Goal: Task Accomplishment & Management: Manage account settings

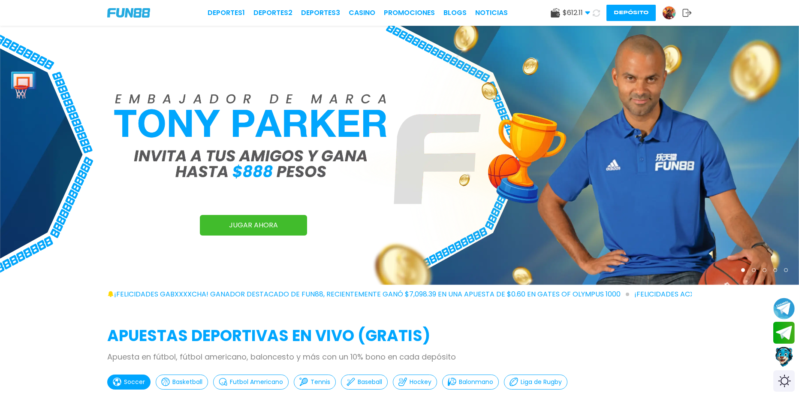
click at [584, 12] on span "$ 612.11" at bounding box center [576, 13] width 27 height 10
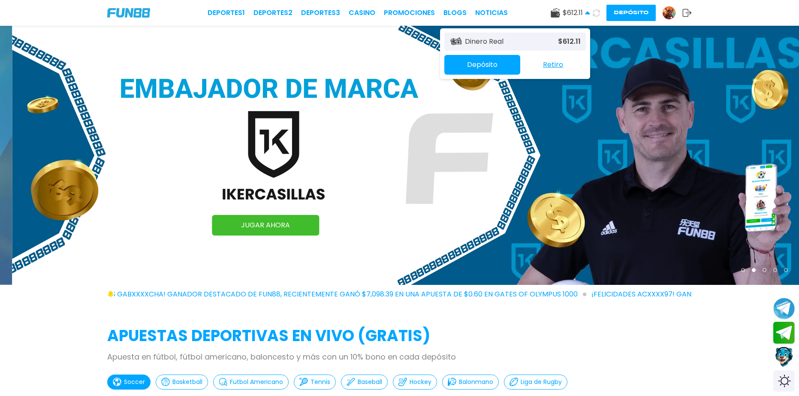
click at [584, 12] on span "$ 612.11" at bounding box center [576, 13] width 27 height 10
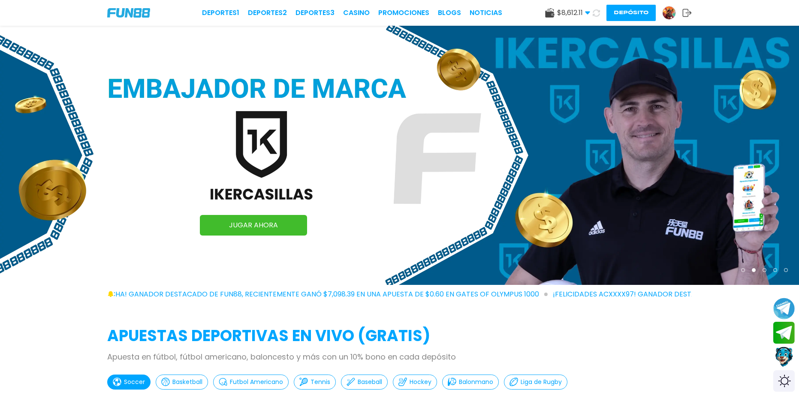
click at [584, 12] on span "$ 8,612.11" at bounding box center [573, 13] width 33 height 10
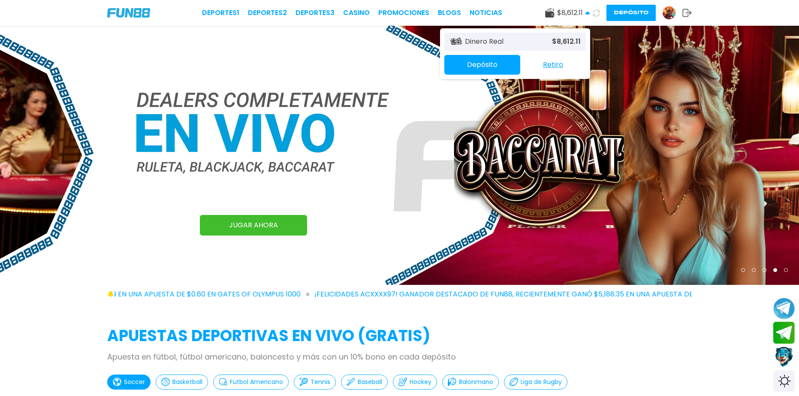
click at [730, 12] on div "Deportes 1 Deportes 2 Deportes 3 CASINO Promociones BLOGS NOTICIAS $ 8,612.11 D…" at bounding box center [399, 13] width 799 height 26
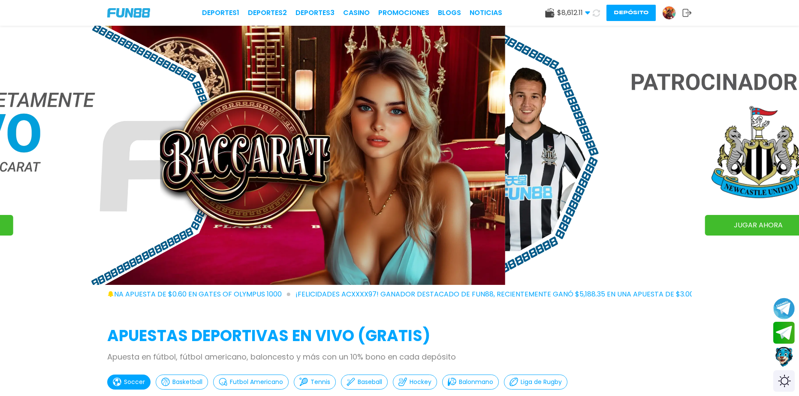
click at [642, 16] on button "Depósito" at bounding box center [630, 13] width 49 height 16
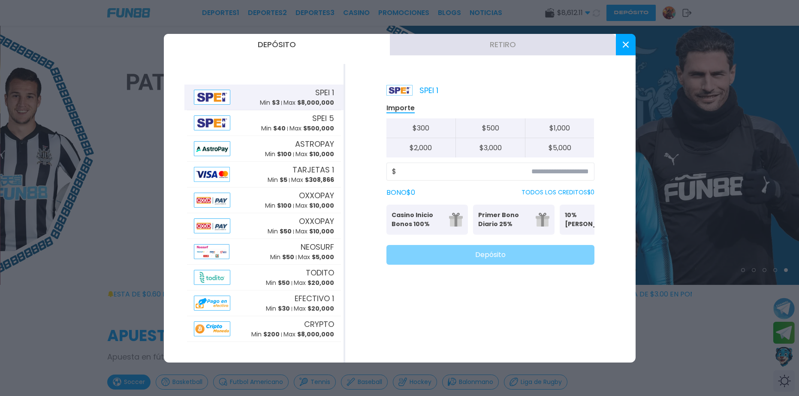
click at [542, 45] on button "Retiro" at bounding box center [503, 44] width 226 height 21
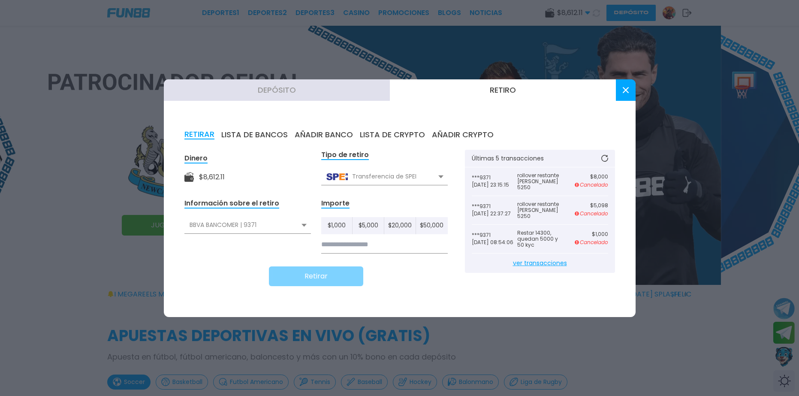
click at [672, 13] on div at bounding box center [399, 198] width 799 height 396
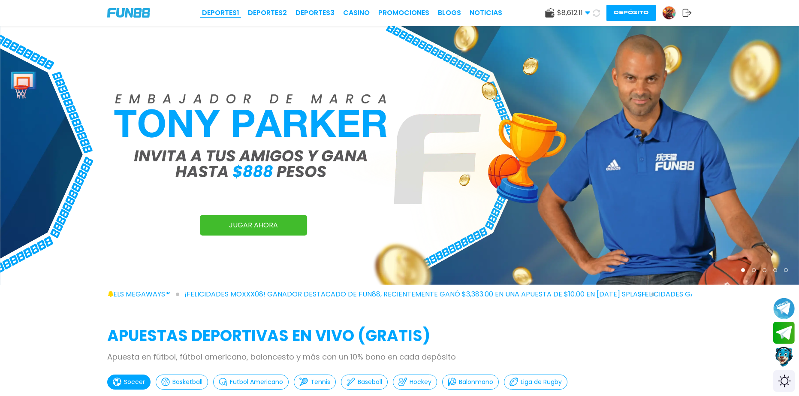
click at [235, 12] on link "Deportes 1" at bounding box center [220, 13] width 37 height 10
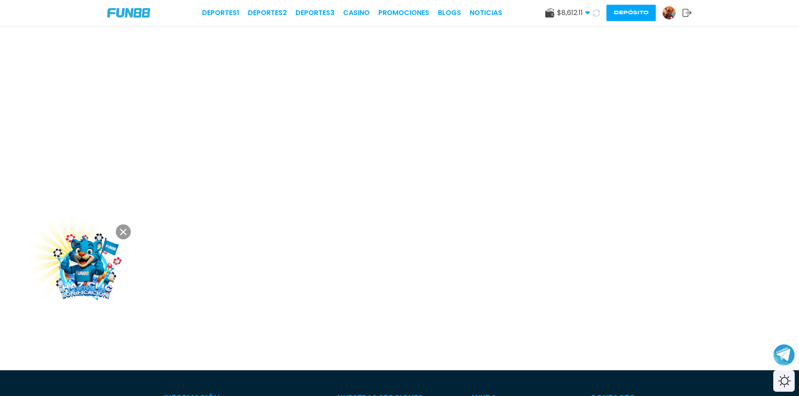
click at [589, 12] on use at bounding box center [587, 13] width 5 height 3
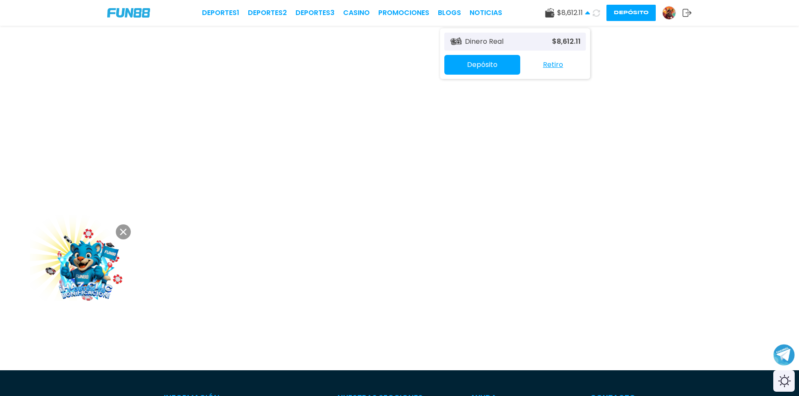
click at [638, 12] on button "Depósito" at bounding box center [630, 13] width 49 height 16
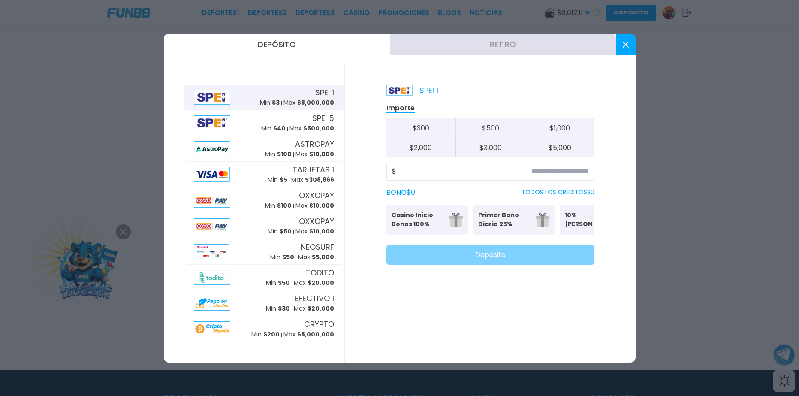
click at [626, 45] on use at bounding box center [625, 45] width 6 height 6
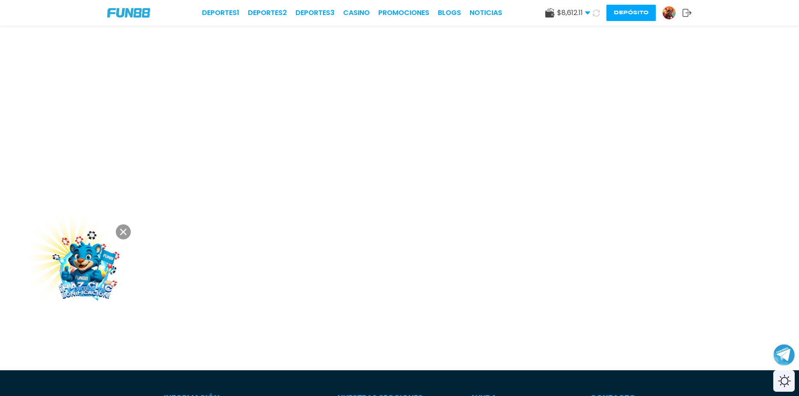
click at [672, 17] on img at bounding box center [669, 12] width 13 height 13
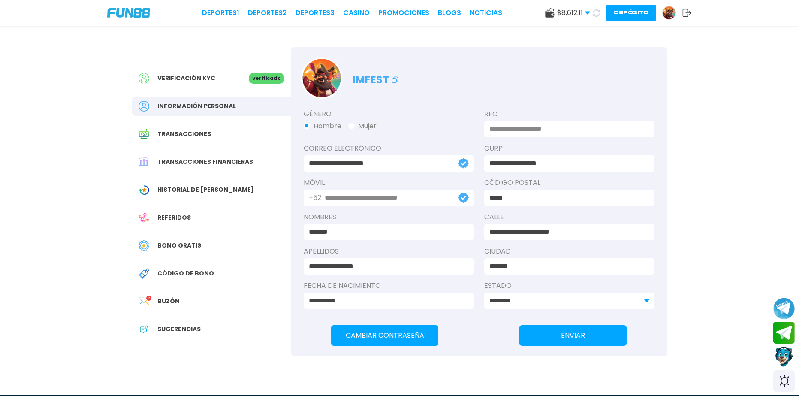
click at [193, 132] on span "Transacciones" at bounding box center [184, 134] width 54 height 9
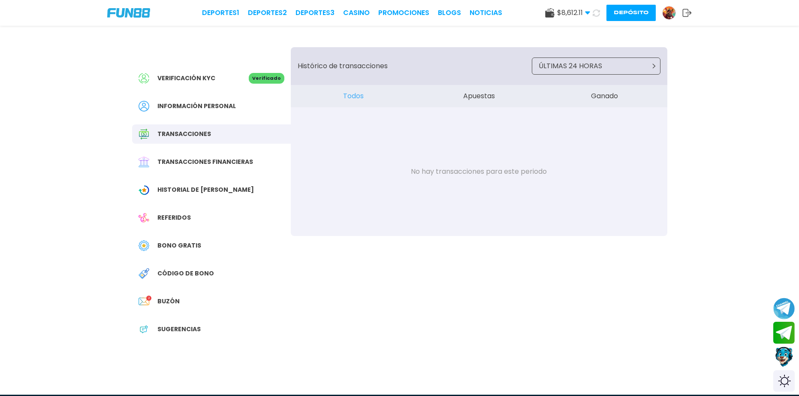
click at [178, 305] on span "Buzón" at bounding box center [168, 301] width 22 height 9
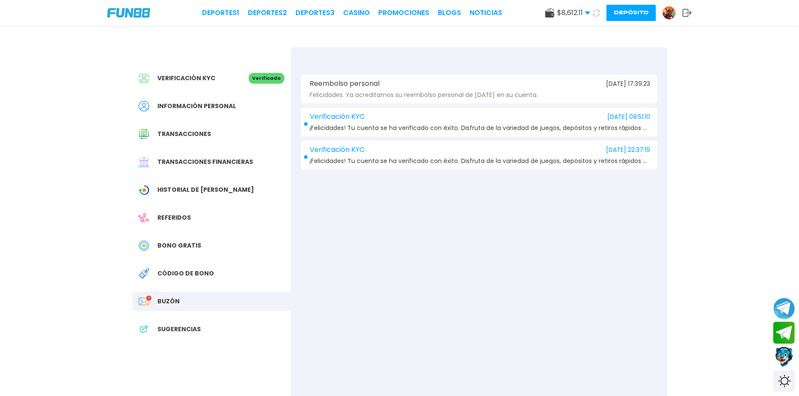
click at [532, 93] on div "Felicidades. Ya acreditamos su reembolso personal de ayer en su cuenta." at bounding box center [479, 95] width 342 height 6
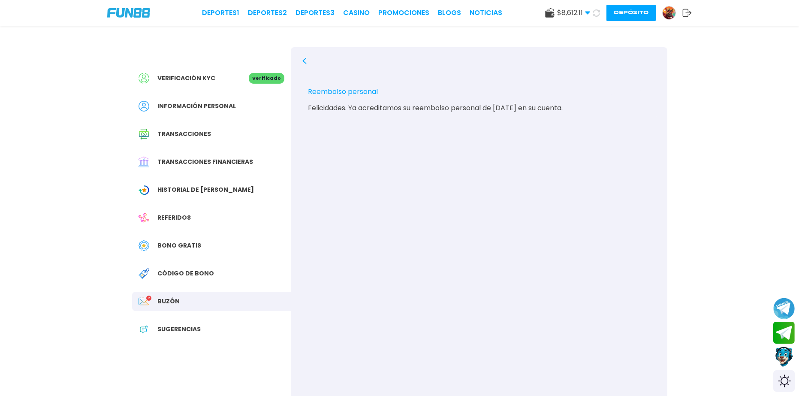
click at [642, 232] on div "Reembolso personal 2025-09-06 17:39:23 Felicidades. Ya acreditamos su reembolso…" at bounding box center [479, 245] width 377 height 396
click at [302, 60] on icon at bounding box center [304, 60] width 7 height 7
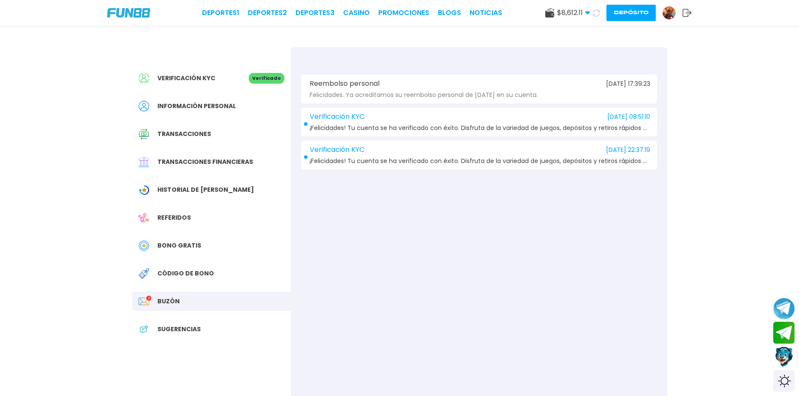
click at [581, 17] on span "$ 8,612.11" at bounding box center [573, 13] width 33 height 10
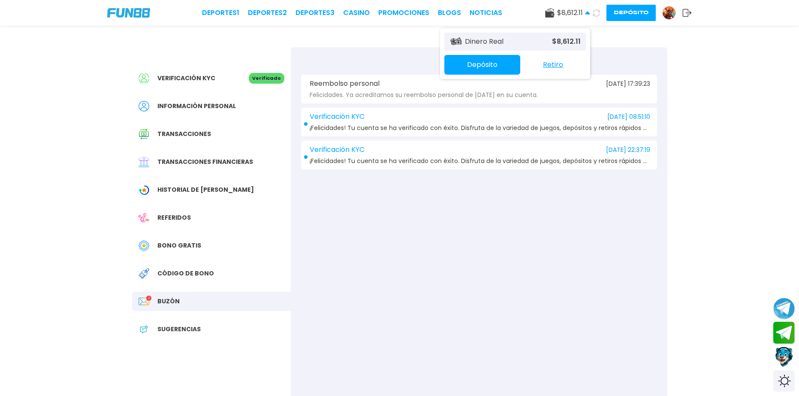
click at [580, 17] on span "$ 8,612.11" at bounding box center [573, 13] width 33 height 10
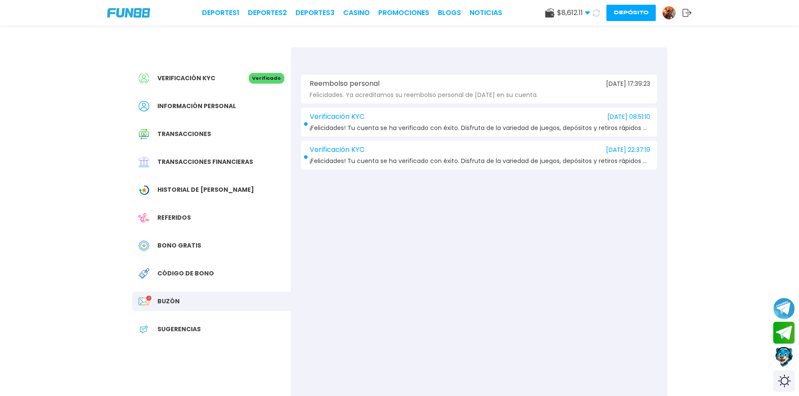
click at [585, 19] on div "$ 8,612.11 Dinero Real $ 8,612.11 Depósito Retiro Depósito" at bounding box center [618, 13] width 147 height 16
click at [633, 16] on button "Depósito" at bounding box center [630, 13] width 49 height 16
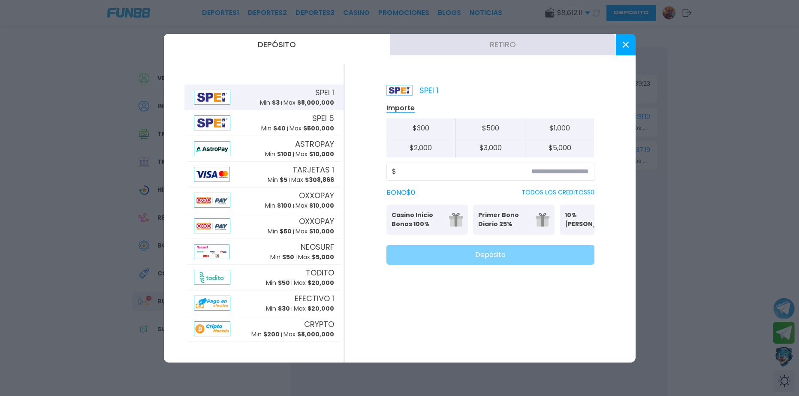
click at [523, 48] on button "Retiro" at bounding box center [503, 44] width 226 height 21
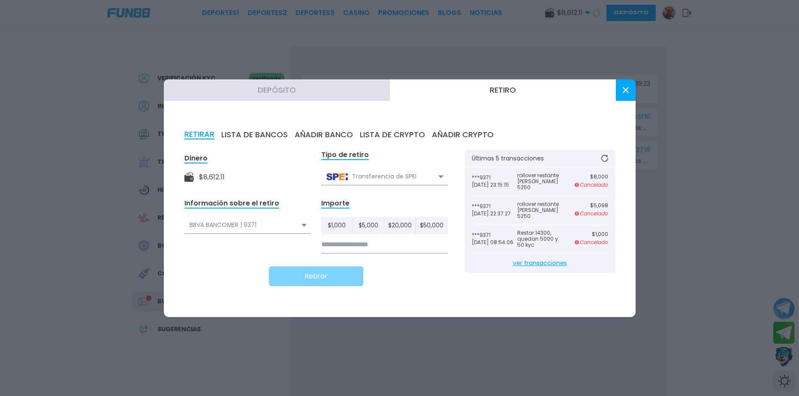
click at [575, 131] on div "RETIRAR LISTA DE BANCOS AÑADIR BANCO LISTA DE CRYPTO AÑADIR CRYPTO" at bounding box center [399, 134] width 431 height 9
click at [605, 160] on icon at bounding box center [604, 158] width 7 height 7
drag, startPoint x: 553, startPoint y: 186, endPoint x: 513, endPoint y: 181, distance: 39.7
click at [513, 181] on div "***9371 2025-09-18 23:15:15 rollover restante del bono 5250 $ 8,000 Cancelado" at bounding box center [540, 181] width 136 height 29
click at [599, 215] on p "Cancelado" at bounding box center [591, 214] width 33 height 8
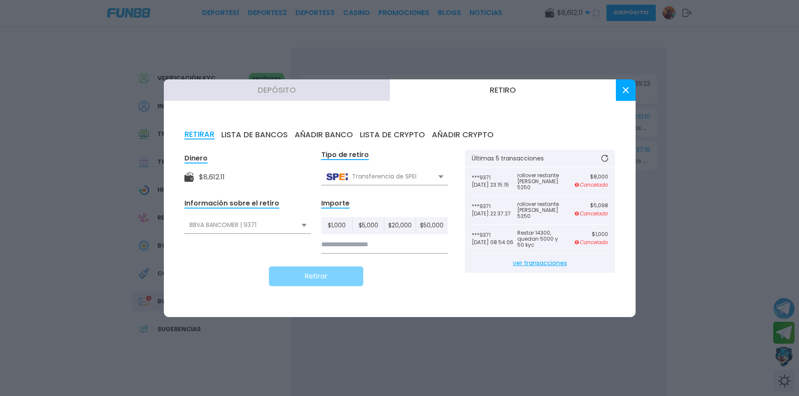
click at [623, 92] on use at bounding box center [625, 90] width 6 height 6
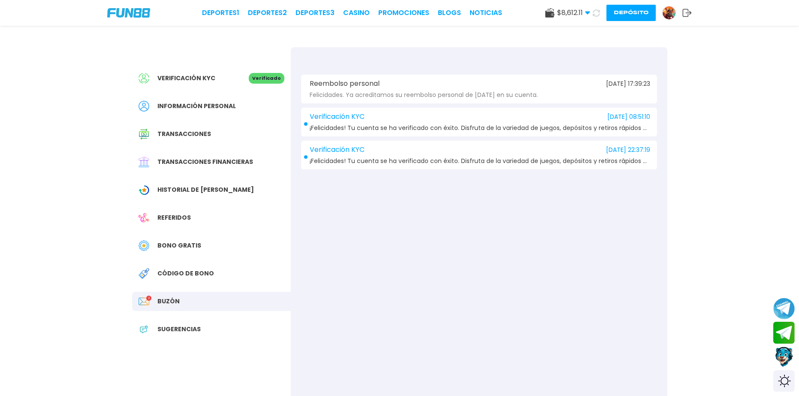
click at [667, 16] on img at bounding box center [669, 12] width 13 height 13
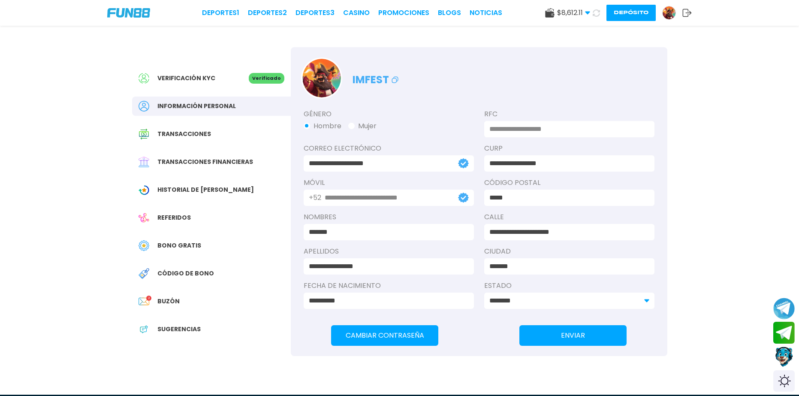
click at [198, 198] on div "Historial de [PERSON_NAME]" at bounding box center [211, 189] width 159 height 19
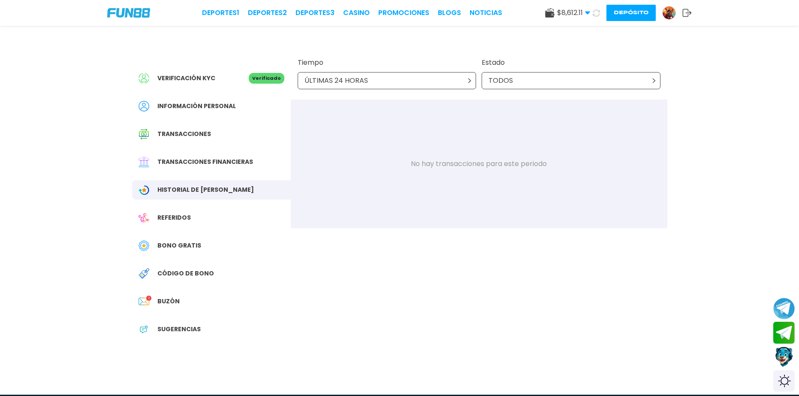
click at [506, 82] on p "TODOS" at bounding box center [500, 80] width 24 height 10
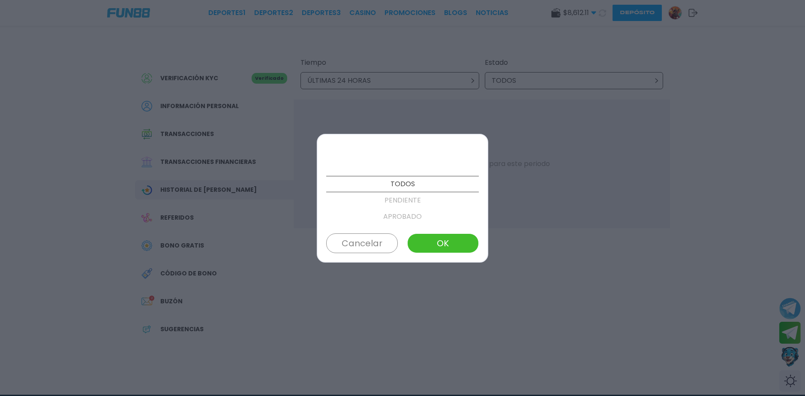
click at [400, 198] on p "PENDIENTE" at bounding box center [402, 200] width 153 height 16
click at [447, 247] on button "OK" at bounding box center [443, 243] width 72 height 20
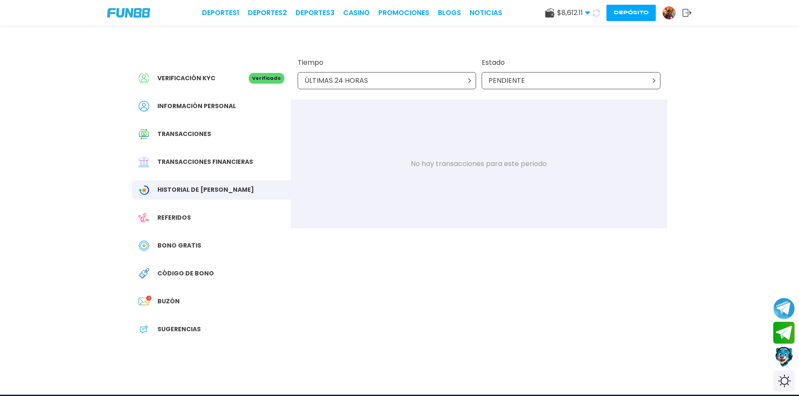
click at [471, 78] on icon at bounding box center [469, 80] width 5 height 5
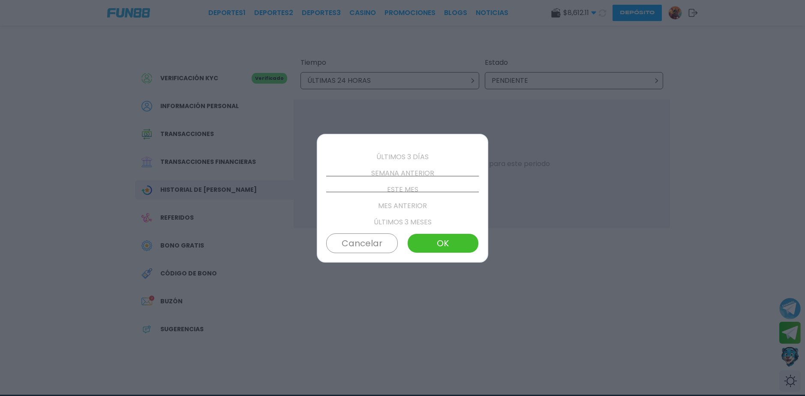
scroll to position [49, 0]
click at [410, 186] on p "ESTE MES" at bounding box center [402, 184] width 153 height 16
click at [446, 240] on button "OK" at bounding box center [443, 243] width 72 height 20
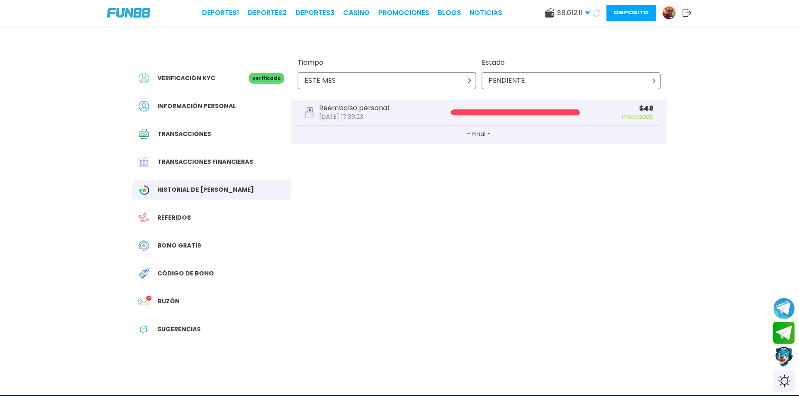
click at [179, 241] on span "Bono Gratis" at bounding box center [179, 245] width 44 height 9
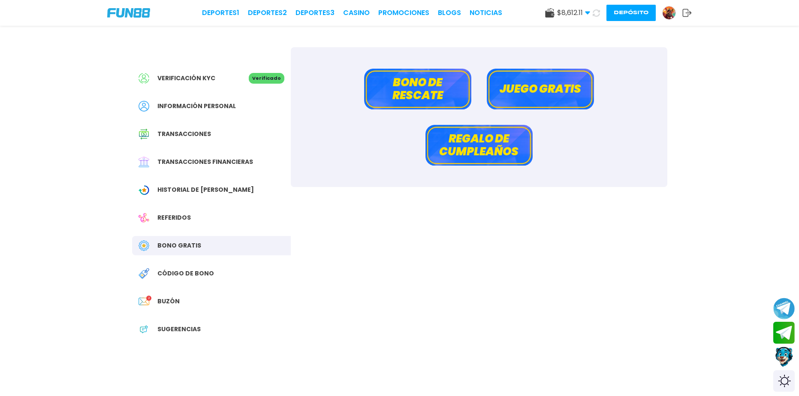
click at [187, 133] on span "Transacciones" at bounding box center [184, 134] width 54 height 9
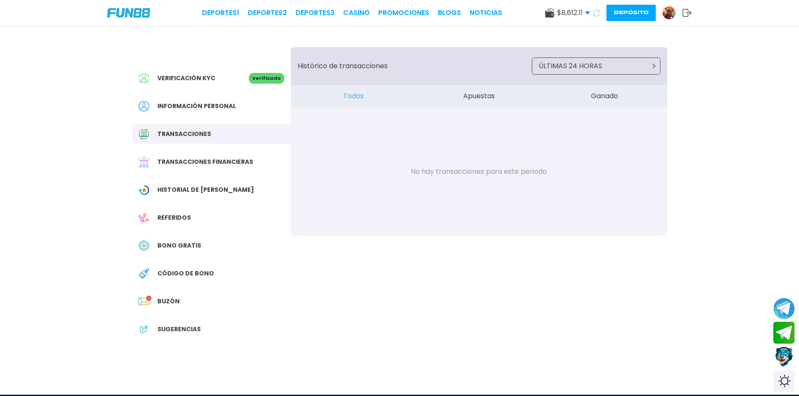
click at [186, 111] on div "Información personal" at bounding box center [211, 105] width 159 height 19
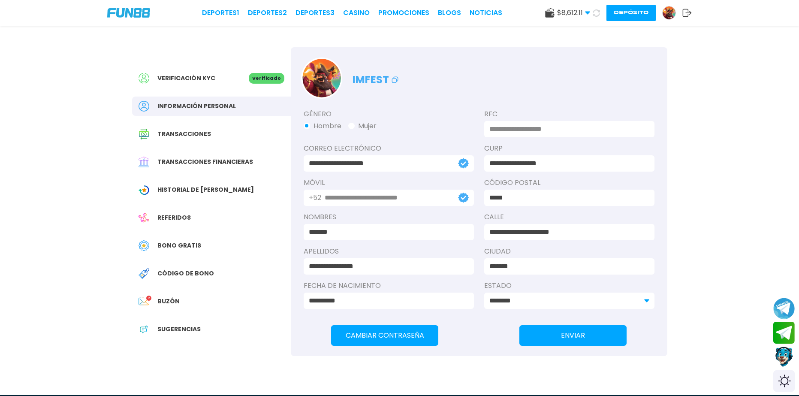
click at [211, 192] on span "Historial de [PERSON_NAME]" at bounding box center [205, 189] width 96 height 9
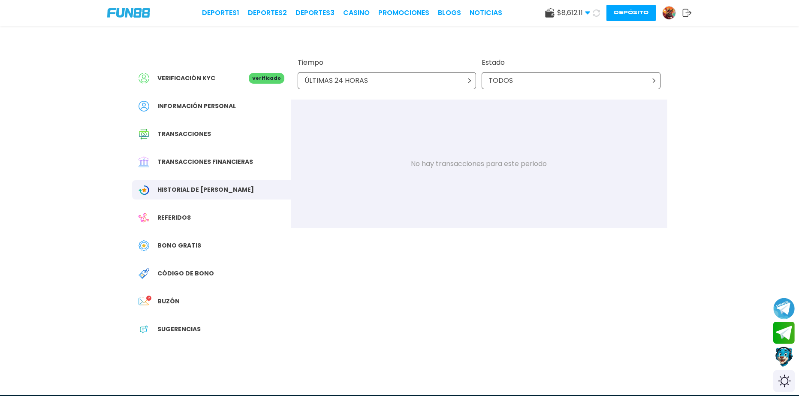
click at [467, 84] on div "ÚLTIMAS 24 HORAS" at bounding box center [387, 80] width 179 height 17
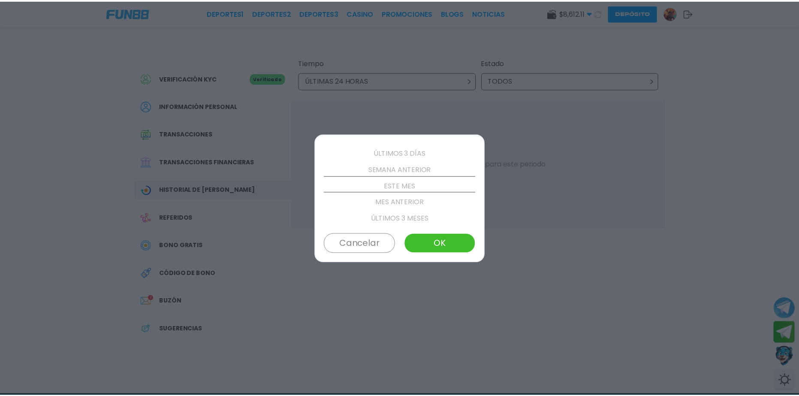
scroll to position [49, 0]
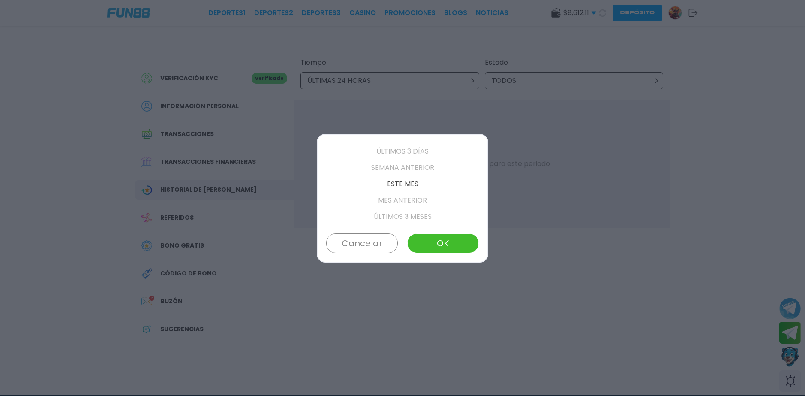
click at [413, 185] on p "ESTE MES" at bounding box center [402, 184] width 153 height 16
click at [445, 253] on button "OK" at bounding box center [443, 243] width 72 height 20
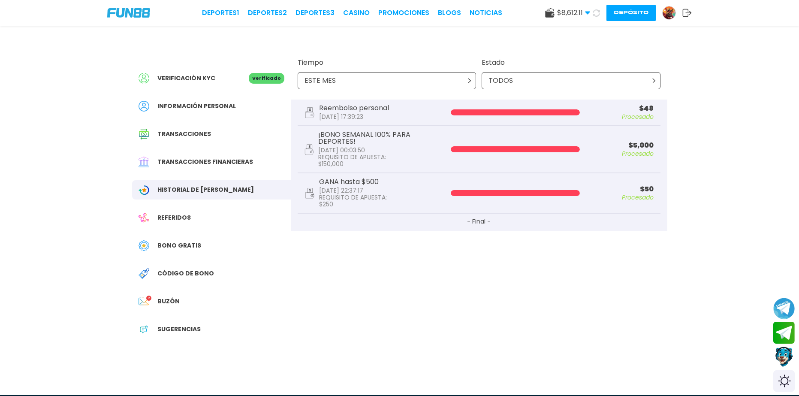
click at [627, 316] on div "Verificación KYC Verificado Información personal Transacciones Transacciones fi…" at bounding box center [400, 197] width 556 height 343
click at [779, 356] on button "Contact customer service" at bounding box center [784, 356] width 23 height 23
click at [695, 65] on div "Verificación KYC Verificado Información personal Transacciones Transacciones fi…" at bounding box center [399, 184] width 799 height 369
click at [202, 100] on div "Información personal" at bounding box center [211, 105] width 159 height 19
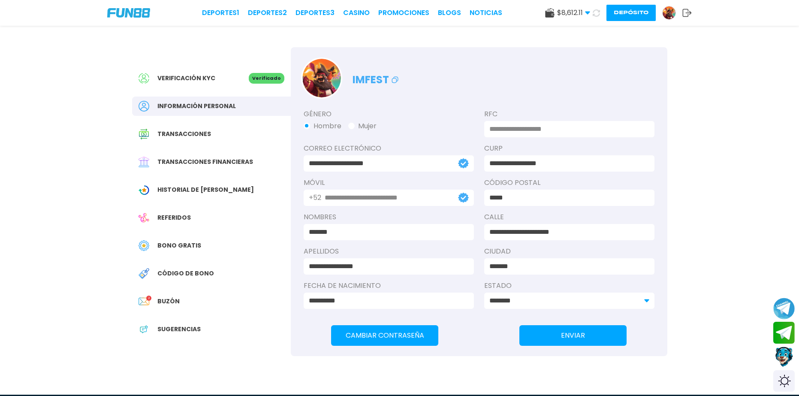
click at [392, 84] on icon at bounding box center [395, 80] width 10 height 10
click at [396, 79] on icon at bounding box center [395, 80] width 10 height 10
click at [606, 86] on div "imfest" at bounding box center [479, 72] width 377 height 51
drag, startPoint x: 72, startPoint y: 214, endPoint x: 81, endPoint y: 183, distance: 31.9
click at [697, 115] on div "**********" at bounding box center [399, 184] width 799 height 369
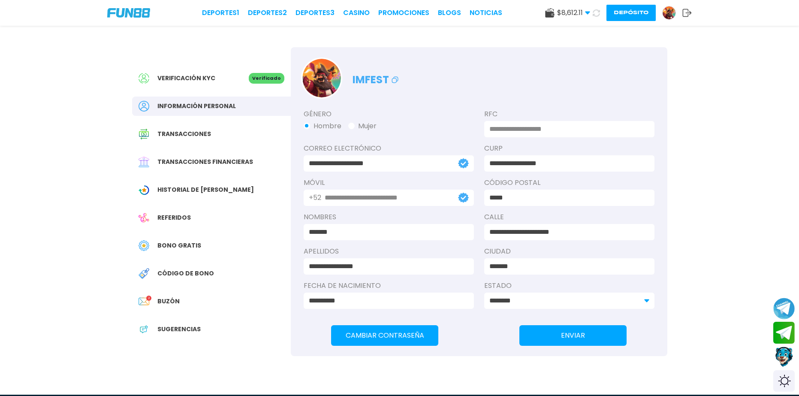
click at [621, 16] on button "Depósito" at bounding box center [630, 13] width 49 height 16
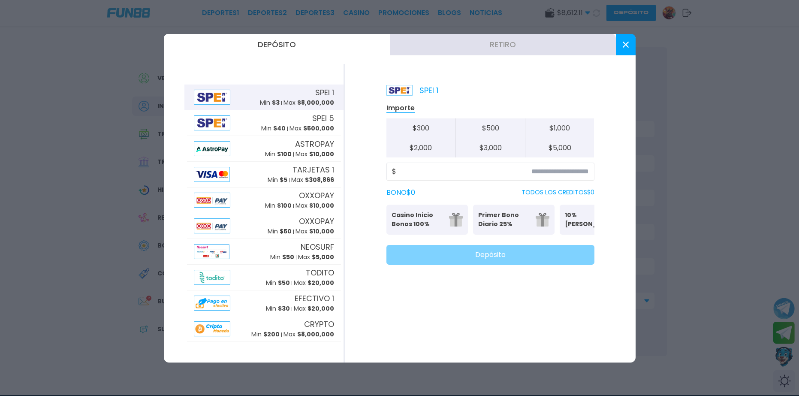
click at [519, 51] on button "Retiro" at bounding box center [503, 44] width 226 height 21
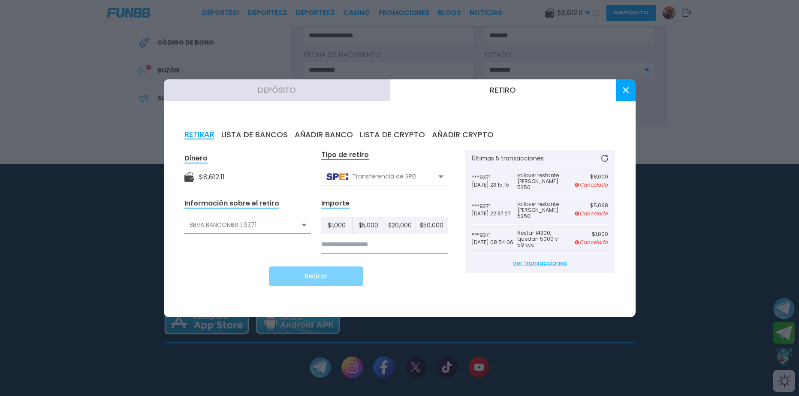
scroll to position [300, 0]
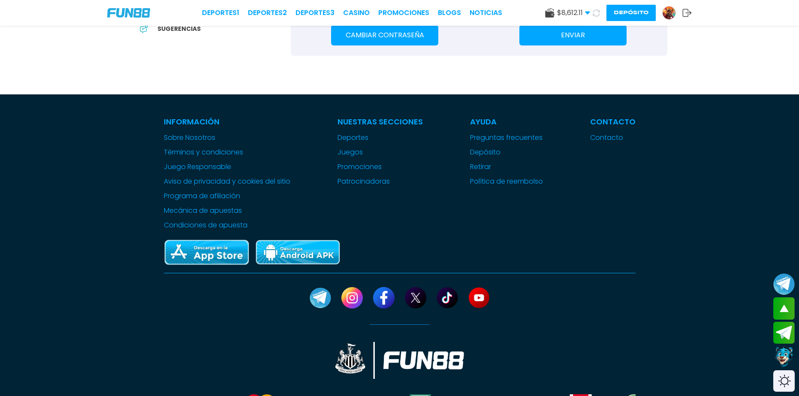
click at [785, 358] on button "Contact customer service" at bounding box center [784, 356] width 23 height 23
click at [615, 13] on button "Depósito" at bounding box center [630, 13] width 49 height 16
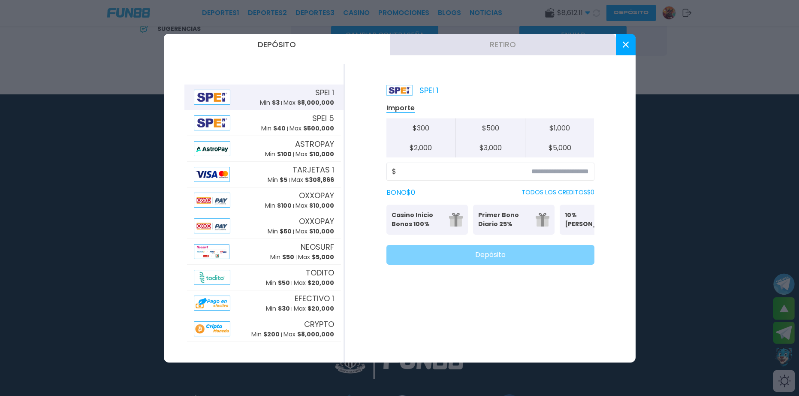
click at [541, 49] on button "Retiro" at bounding box center [503, 44] width 226 height 21
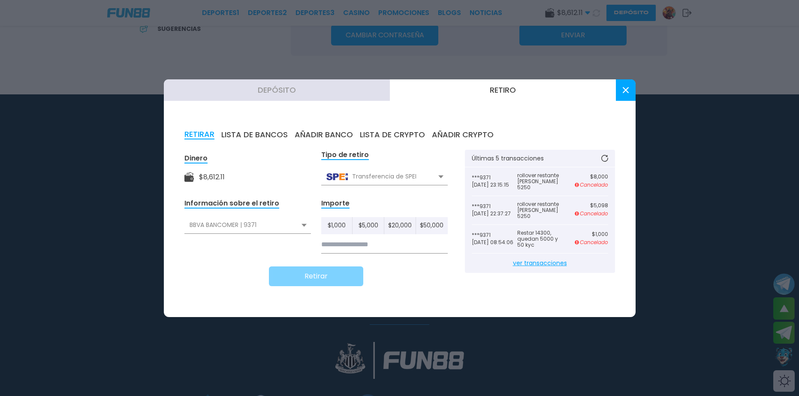
click at [363, 246] on input at bounding box center [384, 245] width 127 height 18
type input "*****"
click at [323, 277] on button "Retirar" at bounding box center [316, 276] width 94 height 20
click at [628, 93] on use at bounding box center [625, 90] width 6 height 6
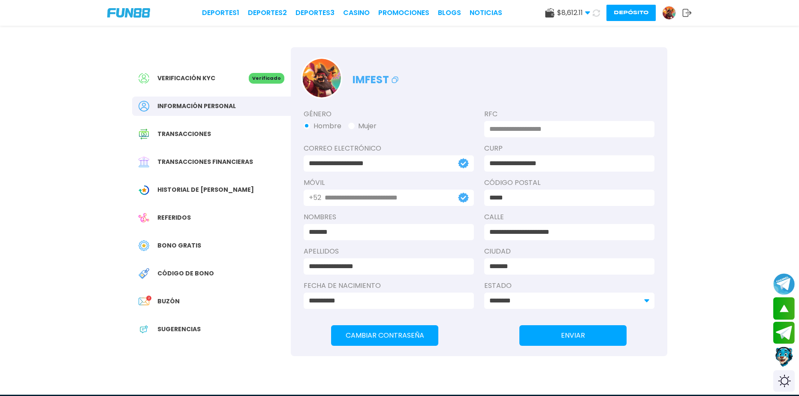
drag, startPoint x: 731, startPoint y: 320, endPoint x: 612, endPoint y: 136, distance: 219.0
click at [620, 12] on button "Depósito" at bounding box center [630, 13] width 49 height 16
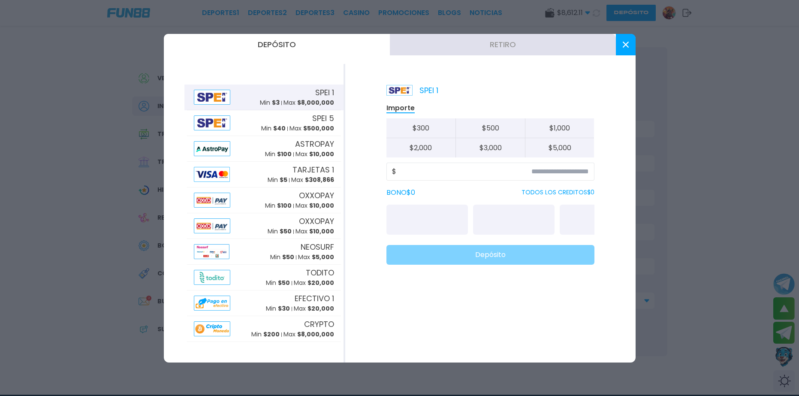
click at [486, 34] on button "Retiro" at bounding box center [503, 44] width 226 height 21
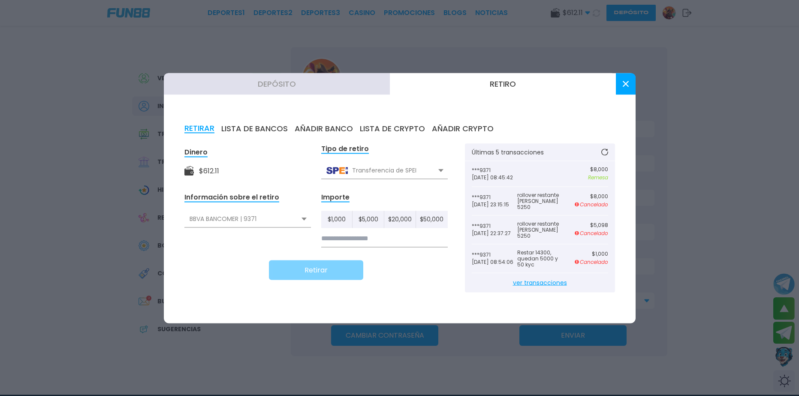
click at [632, 83] on button at bounding box center [626, 83] width 20 height 21
